Goal: Task Accomplishment & Management: Complete application form

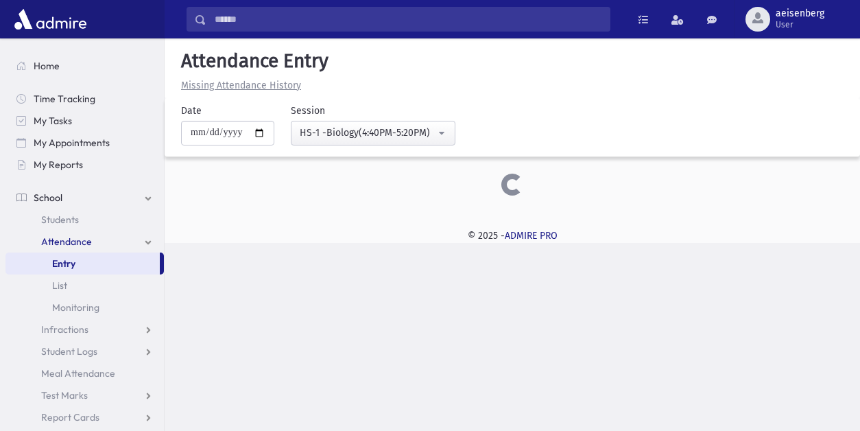
select select "****"
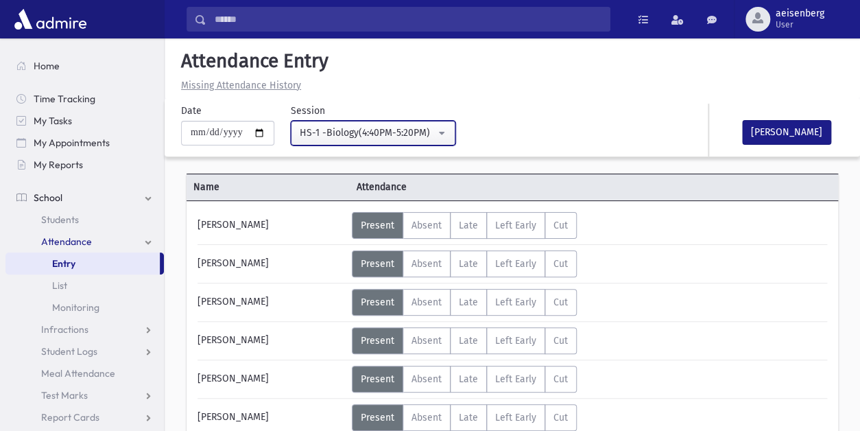
click at [444, 133] on button "HS-1 -Biology(4:40PM-5:20PM)" at bounding box center [373, 133] width 165 height 25
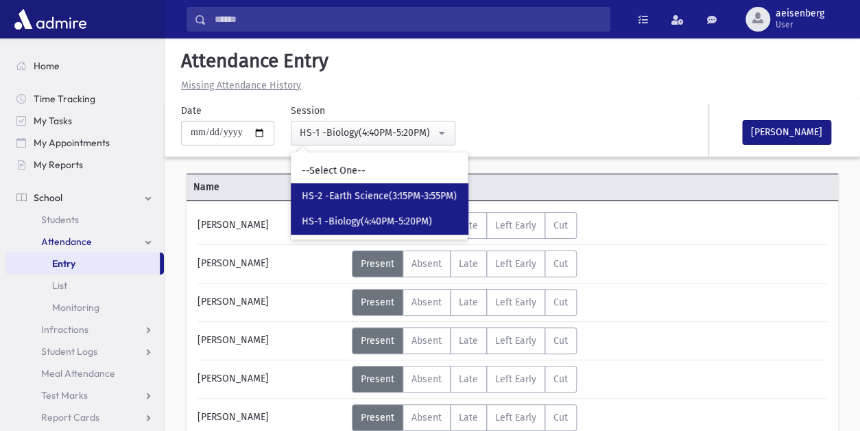
click at [413, 187] on link "HS-2 -Earth Science(3:15PM-3:55PM)" at bounding box center [379, 195] width 177 height 25
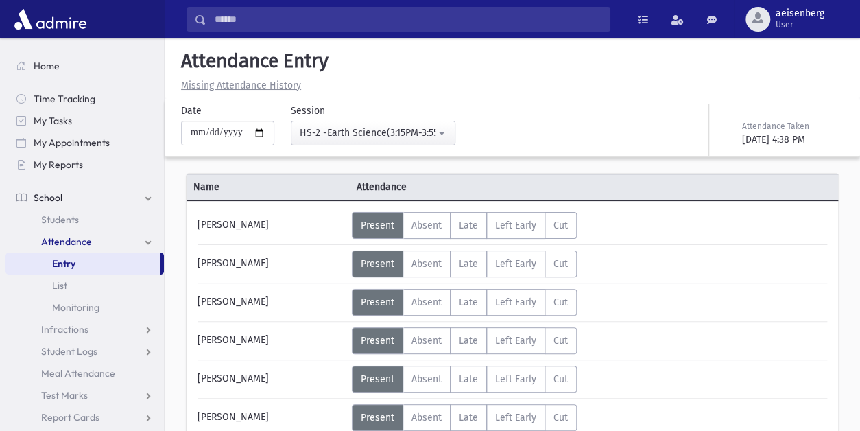
click at [758, 126] on div "Attendance Taken" at bounding box center [791, 126] width 99 height 12
click at [444, 131] on button "HS-2 -Earth Science(3:15PM-3:55PM)" at bounding box center [373, 133] width 165 height 25
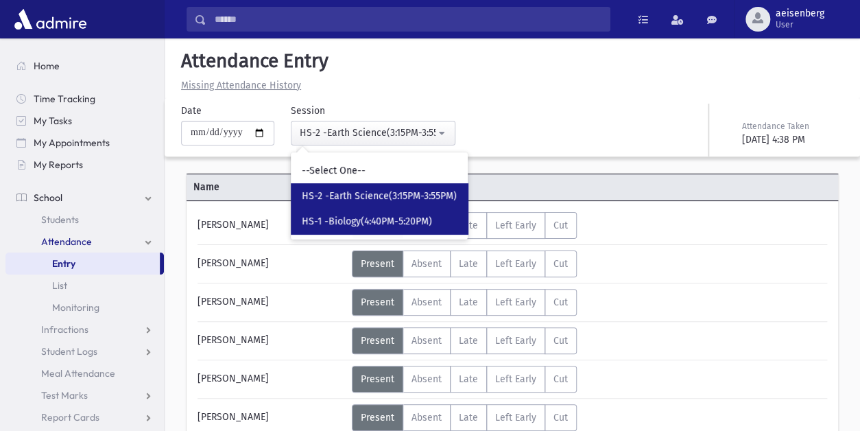
click at [413, 215] on span "HS-1 -Biology(4:40PM-5:20PM)" at bounding box center [367, 222] width 130 height 14
select select "****"
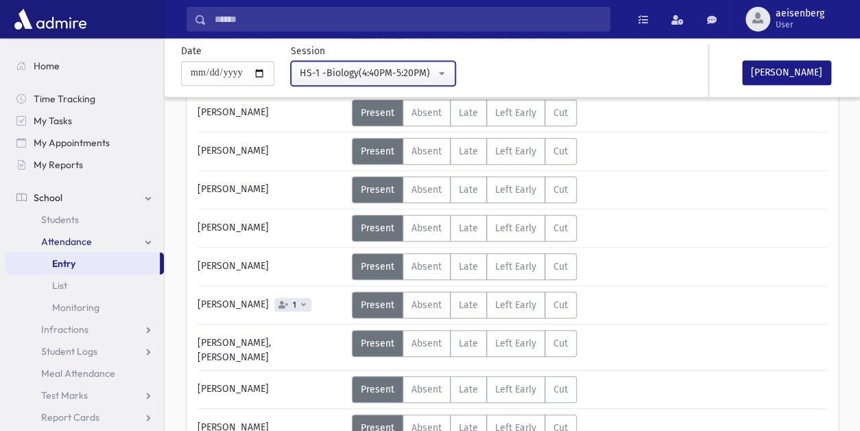
scroll to position [306, 0]
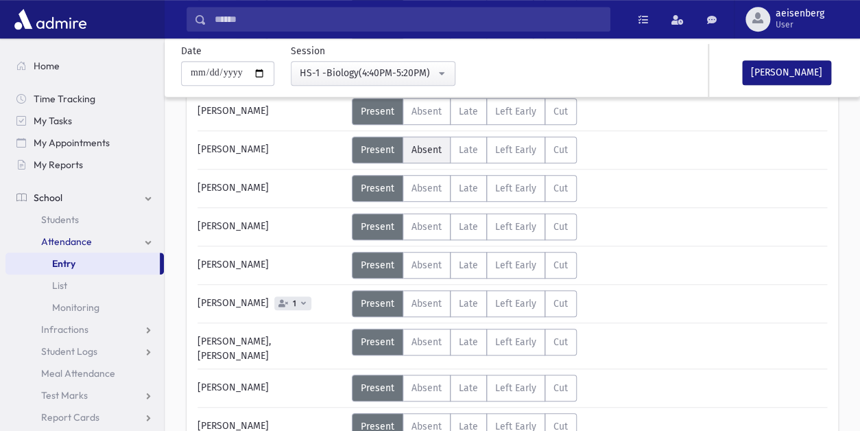
click at [433, 150] on span "Absent" at bounding box center [426, 150] width 30 height 12
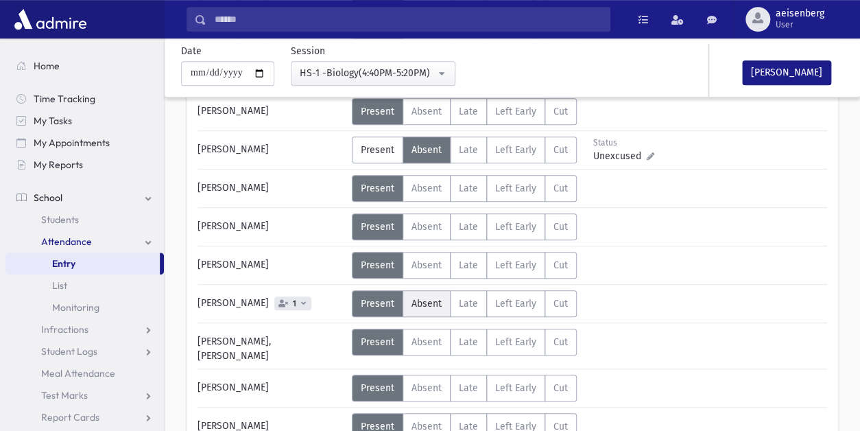
click at [426, 301] on span "Absent" at bounding box center [426, 304] width 30 height 12
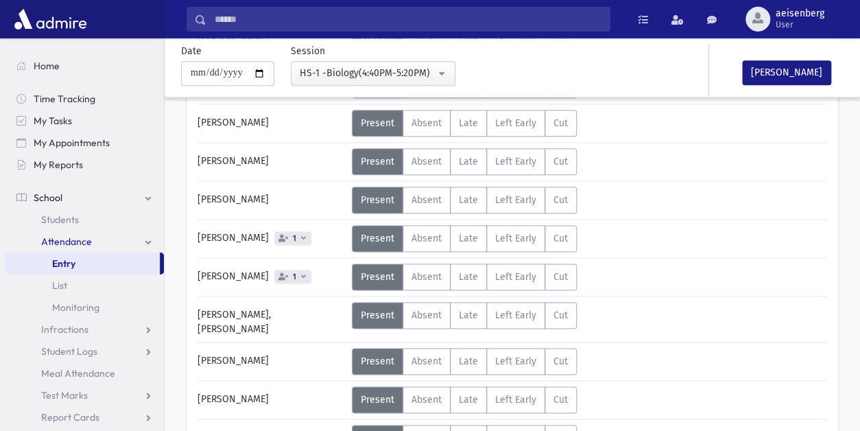
scroll to position [610, 0]
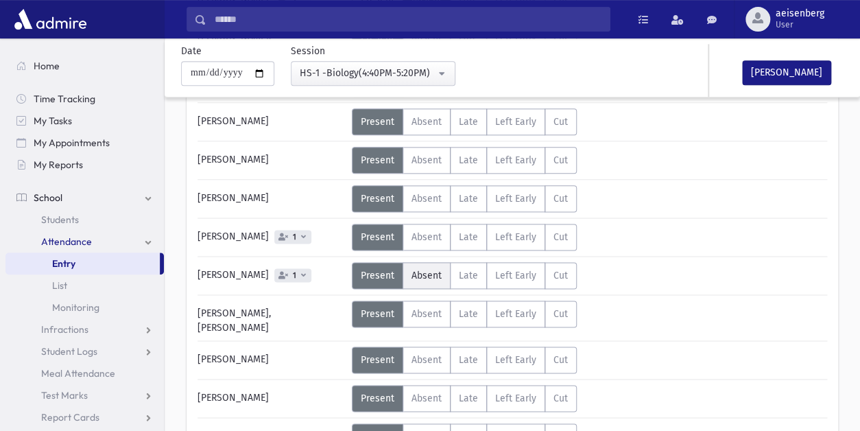
click at [424, 262] on label "Absent A" at bounding box center [426, 275] width 48 height 27
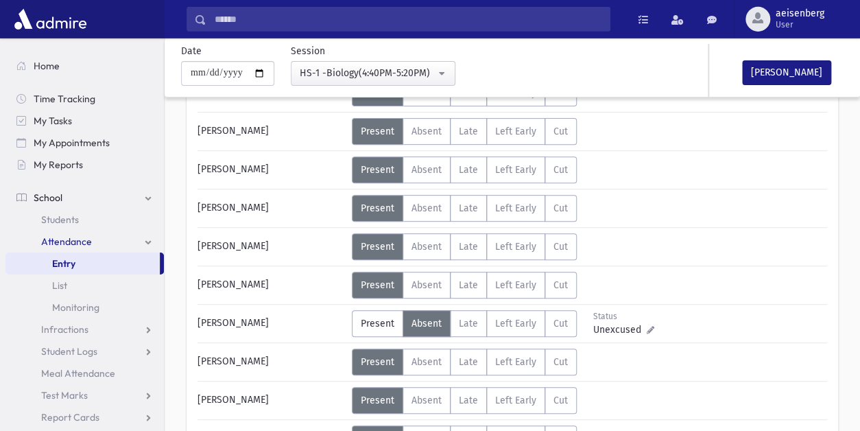
scroll to position [134, 0]
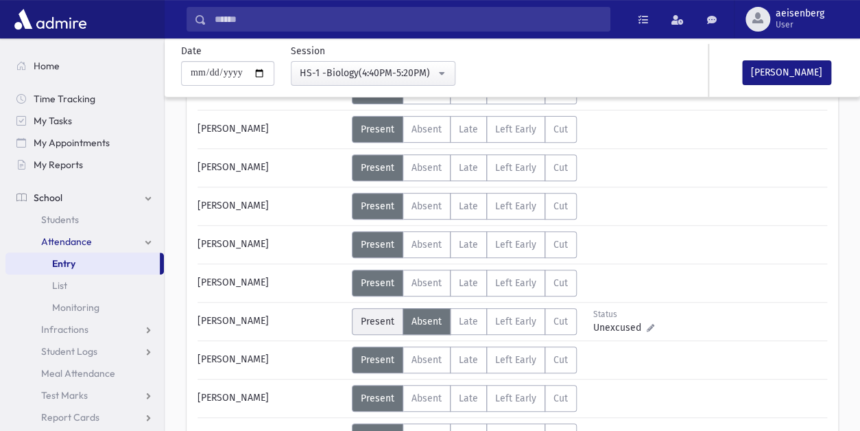
click at [363, 315] on span "Present" at bounding box center [378, 321] width 34 height 12
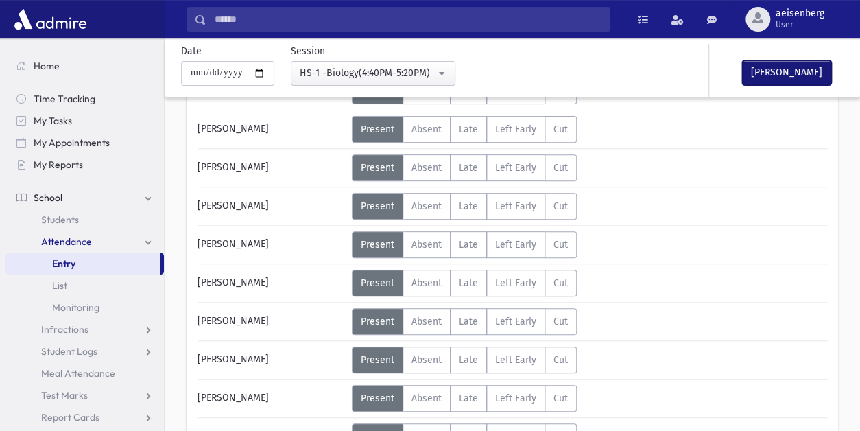
click at [776, 64] on button "Mark Done" at bounding box center [786, 72] width 89 height 25
